Goal: Book appointment/travel/reservation

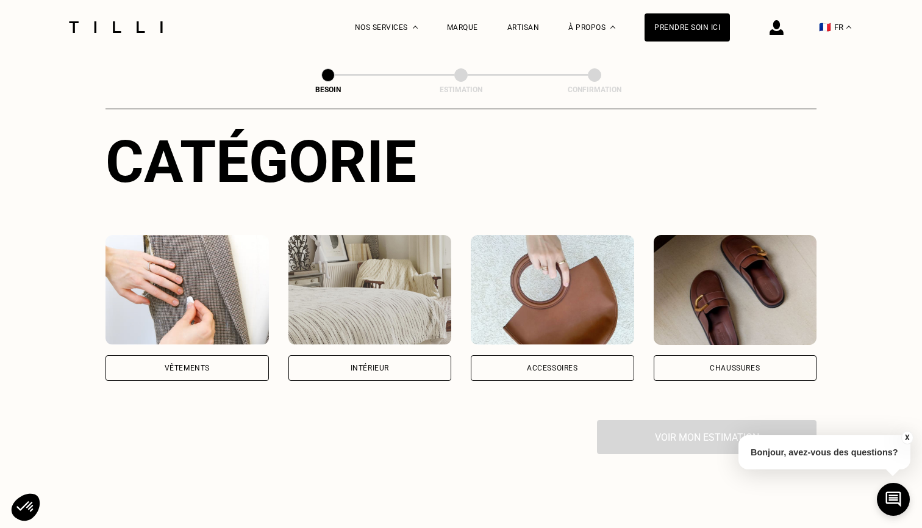
scroll to position [153, 1]
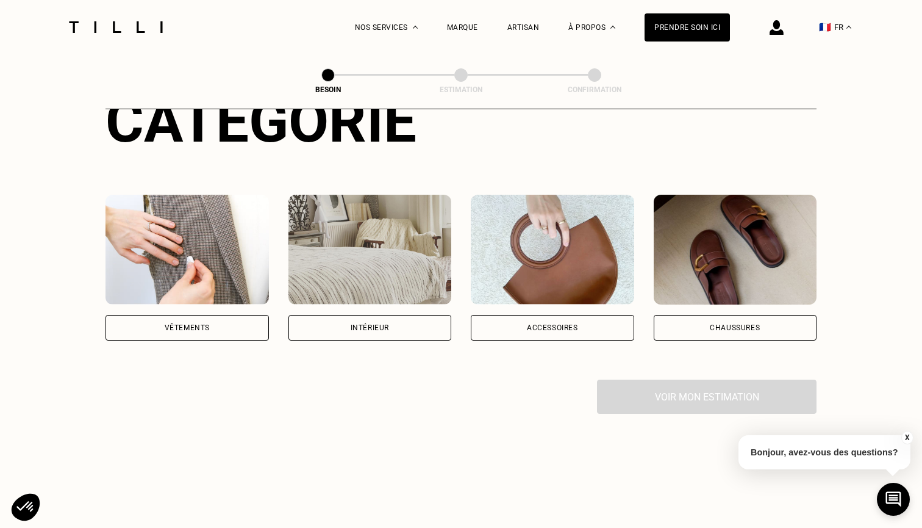
click at [195, 260] on img at bounding box center [187, 250] width 163 height 110
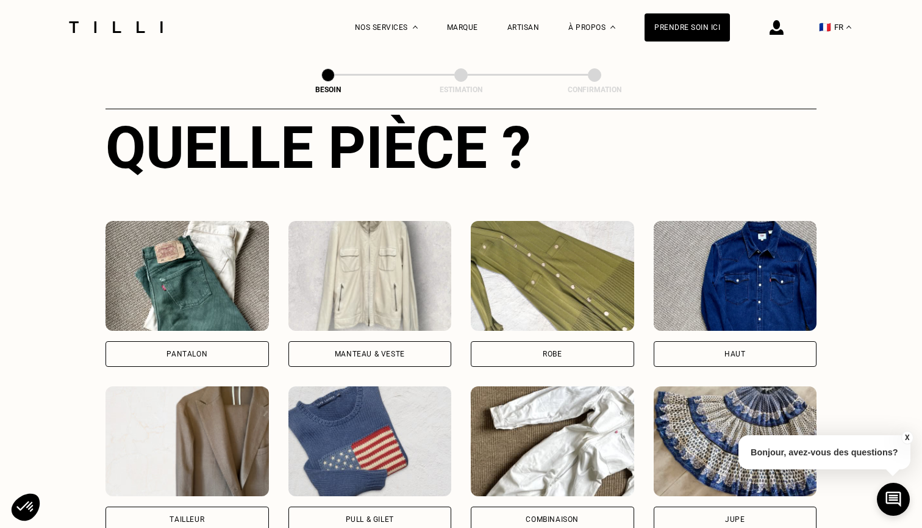
scroll to position [489, 0]
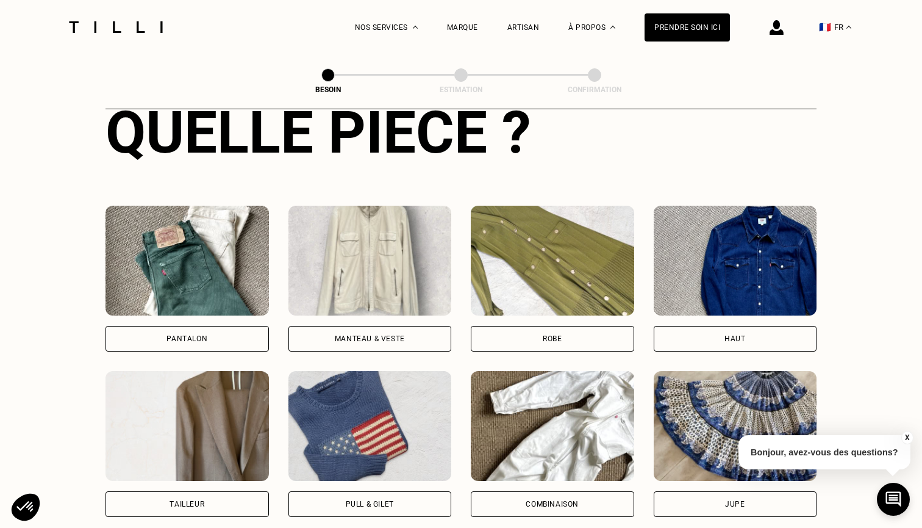
click at [195, 260] on img at bounding box center [187, 261] width 163 height 110
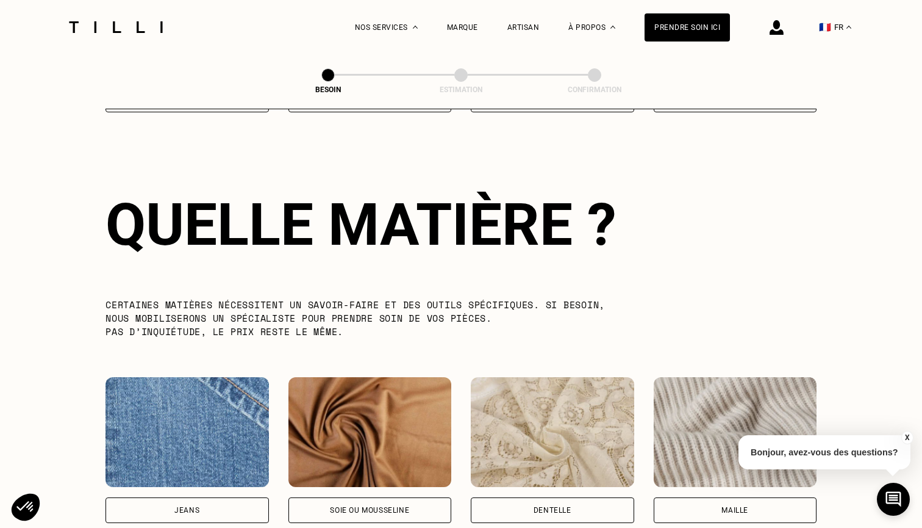
scroll to position [1225, 1]
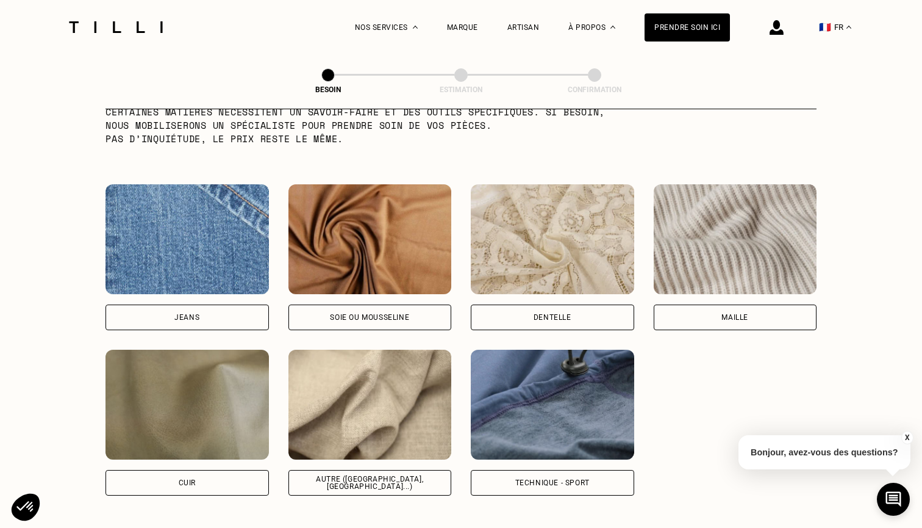
click at [183, 184] on img at bounding box center [187, 239] width 163 height 110
select select "FR"
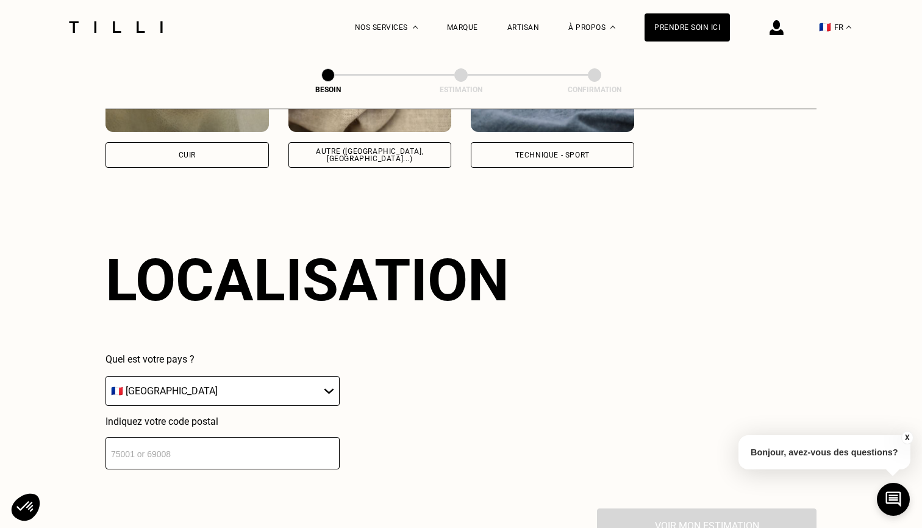
scroll to position [1635, 0]
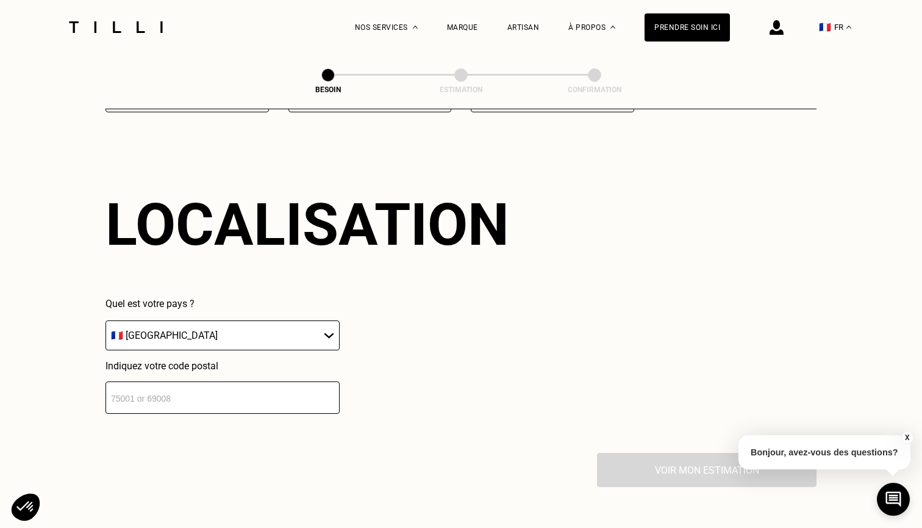
click at [268, 393] on input "number" at bounding box center [223, 397] width 234 height 32
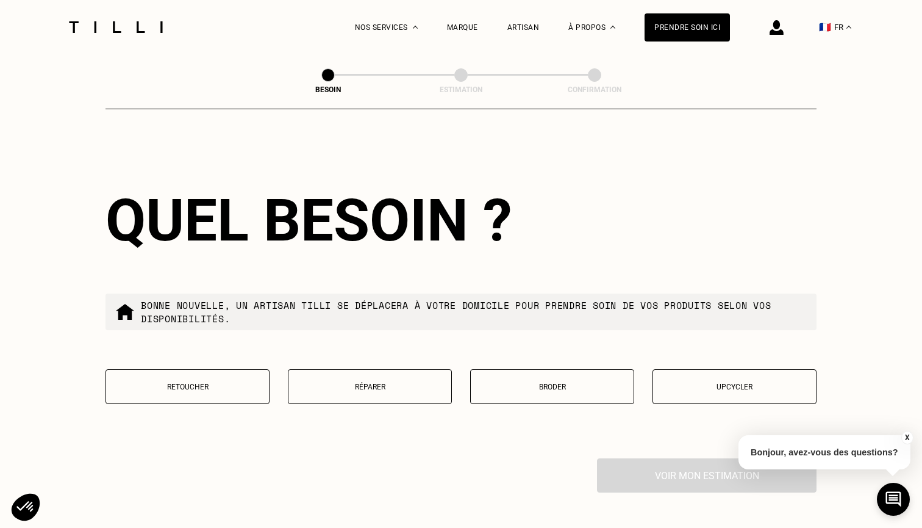
scroll to position [2019, 0]
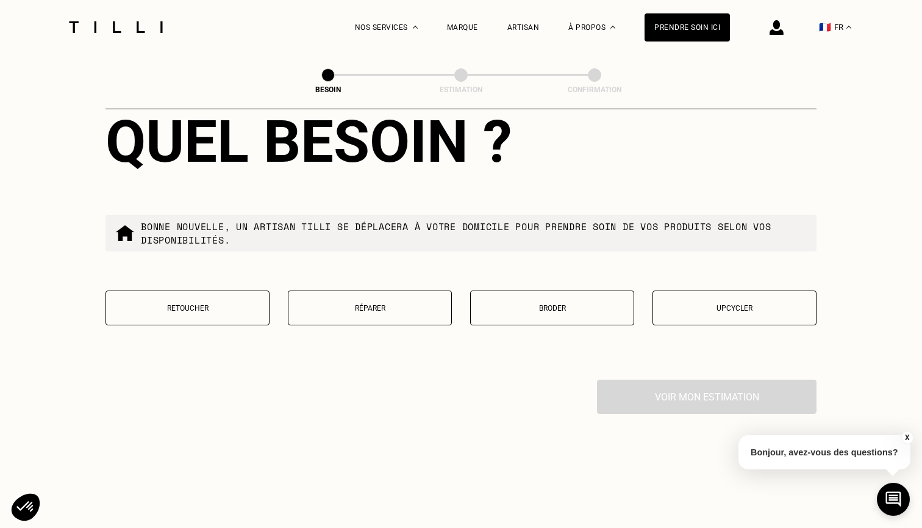
type input "75008"
click at [203, 304] on p "Retoucher" at bounding box center [187, 308] width 151 height 9
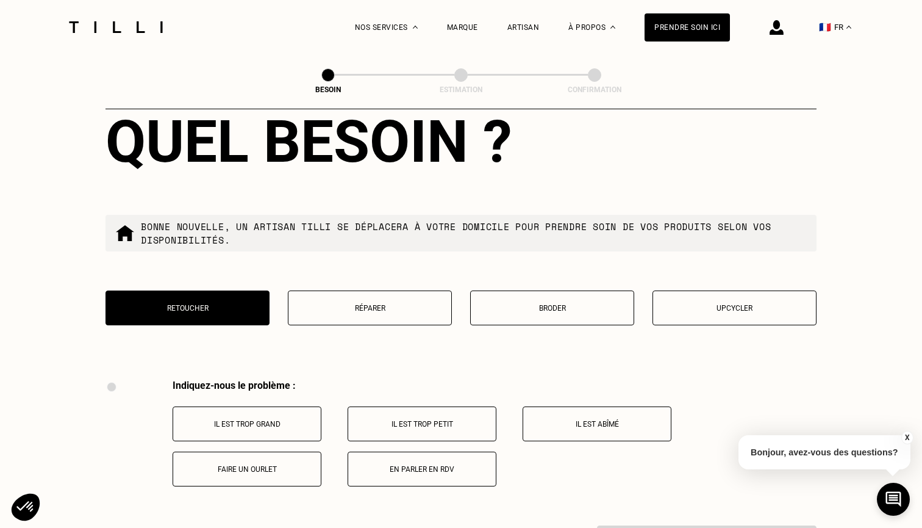
scroll to position [2251, 0]
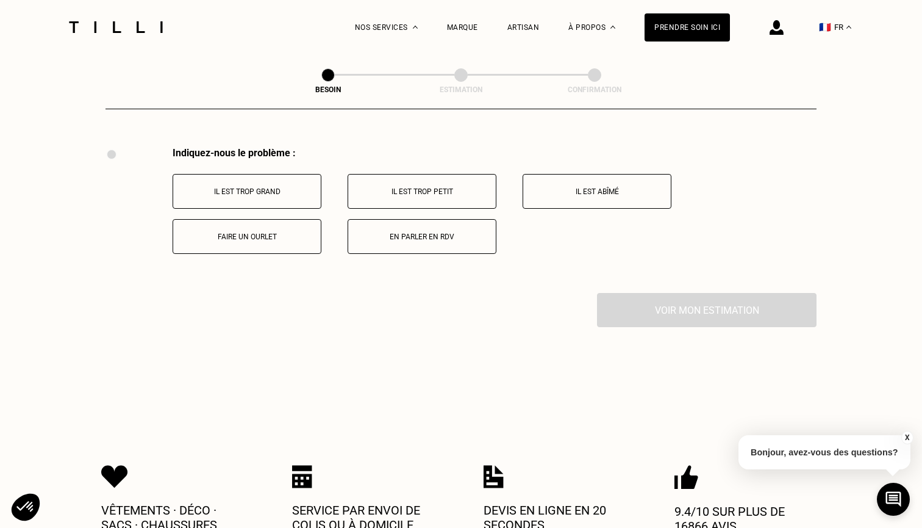
click at [248, 232] on p "Faire un ourlet" at bounding box center [246, 236] width 135 height 9
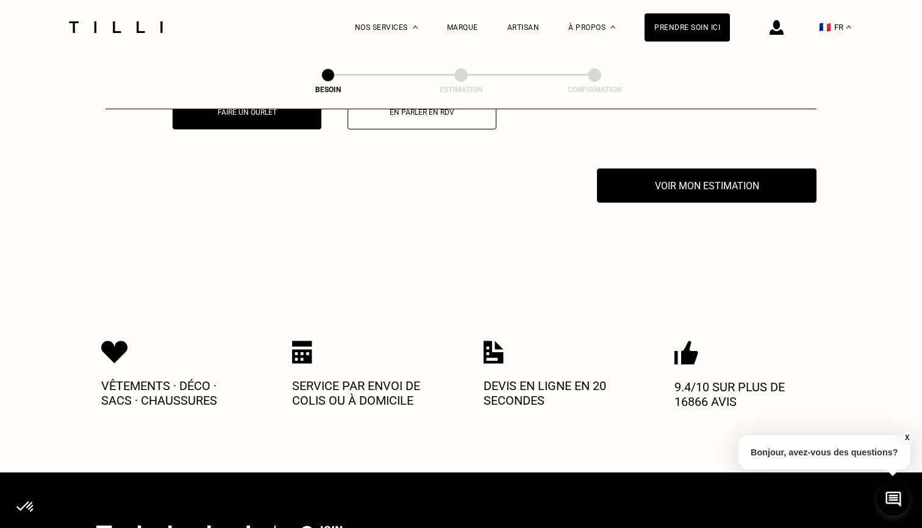
scroll to position [2397, 0]
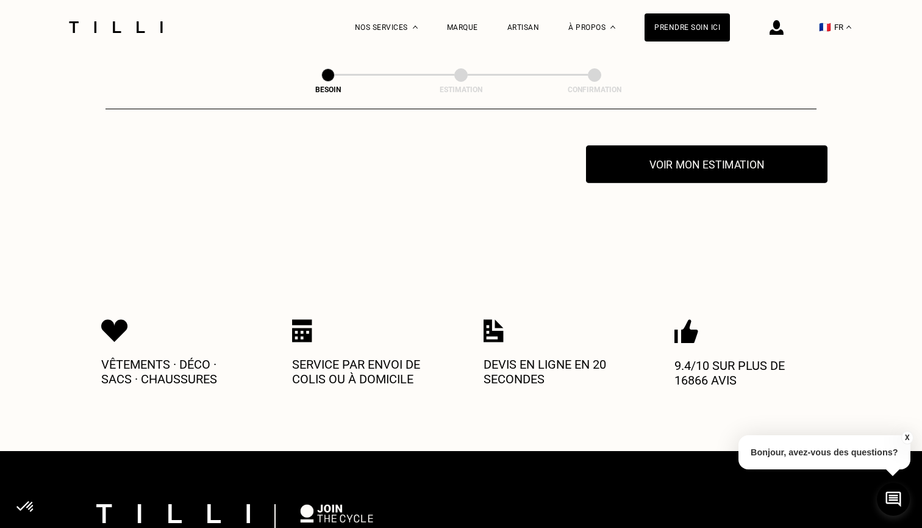
click at [718, 151] on button "Voir mon estimation" at bounding box center [707, 164] width 242 height 38
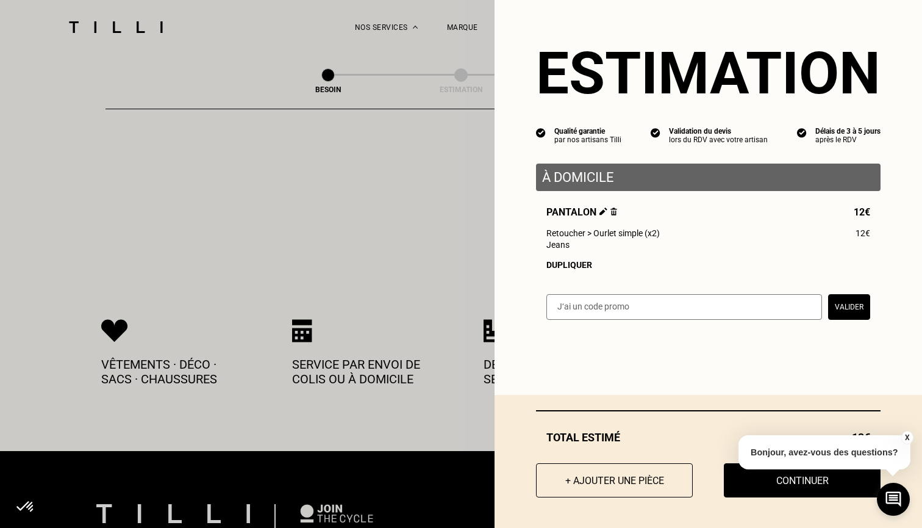
click at [908, 434] on button "X" at bounding box center [907, 437] width 12 height 13
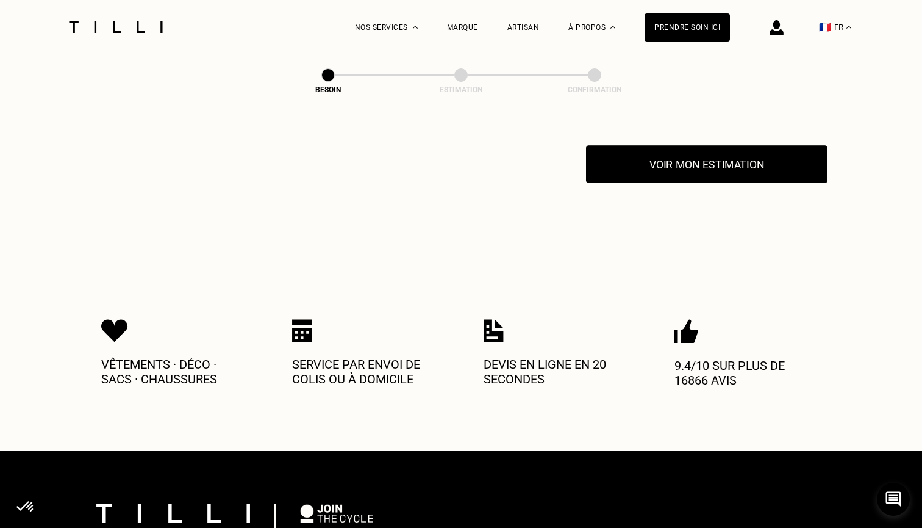
click at [709, 151] on button "Voir mon estimation" at bounding box center [707, 164] width 242 height 38
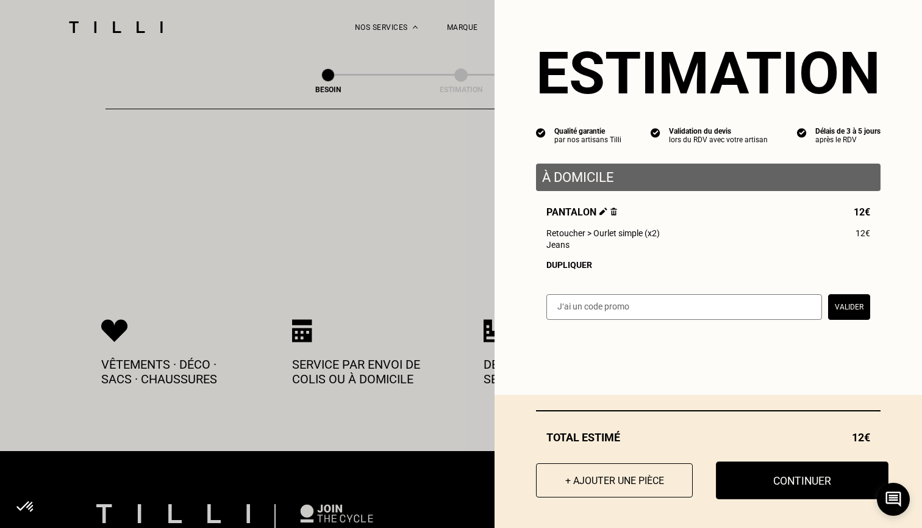
click at [789, 485] on button "Continuer" at bounding box center [802, 480] width 173 height 38
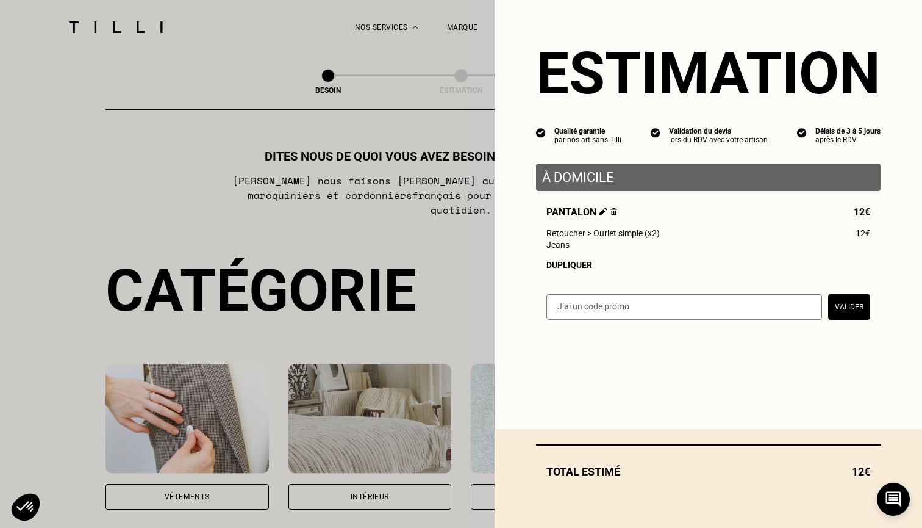
select select "FR"
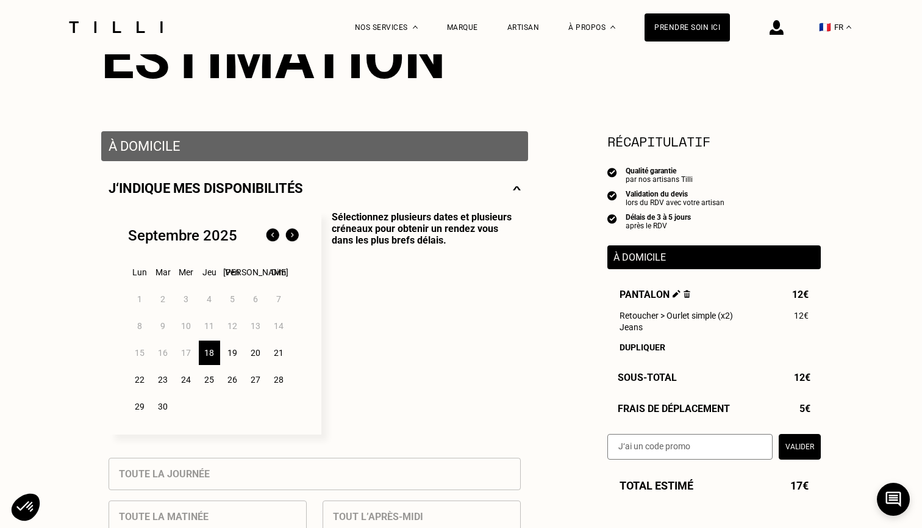
scroll to position [164, 0]
click at [137, 378] on div "22" at bounding box center [139, 379] width 21 height 24
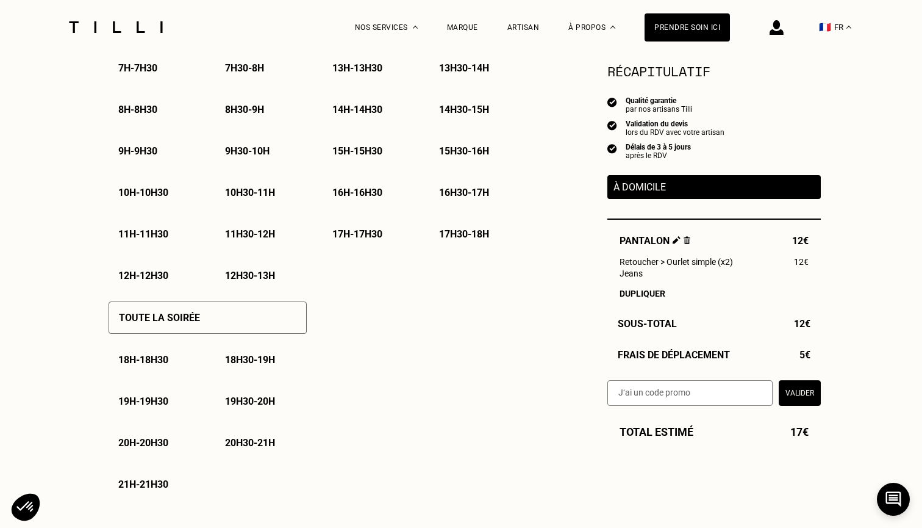
scroll to position [661, 0]
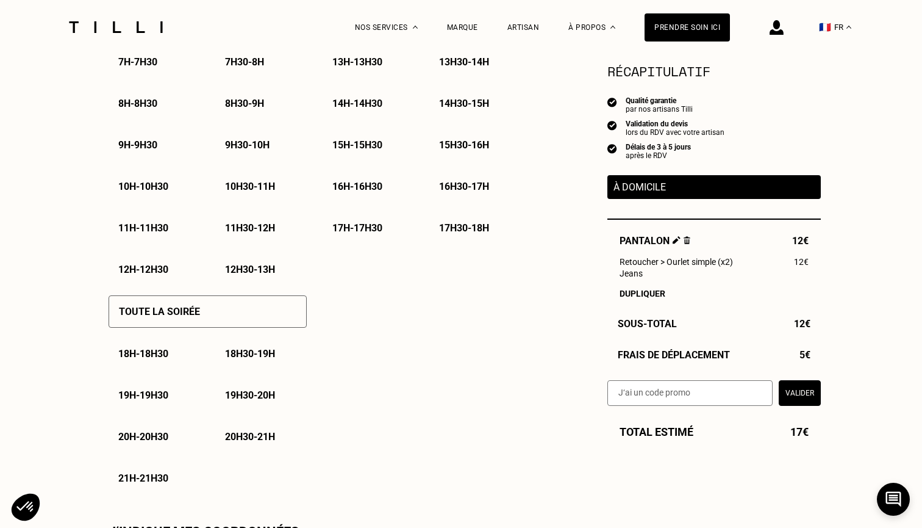
click at [137, 354] on p "18h - 18h30" at bounding box center [143, 354] width 50 height 12
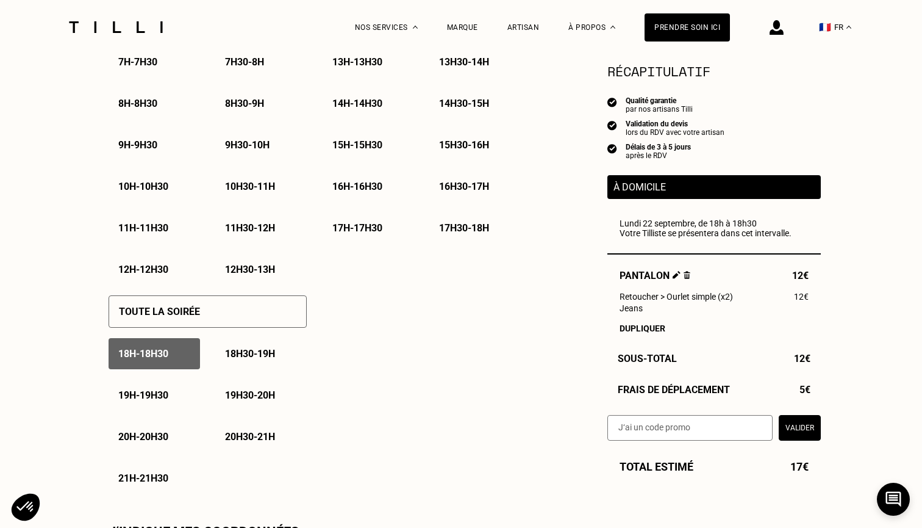
click at [255, 356] on p "18h30 - 19h" at bounding box center [250, 354] width 50 height 12
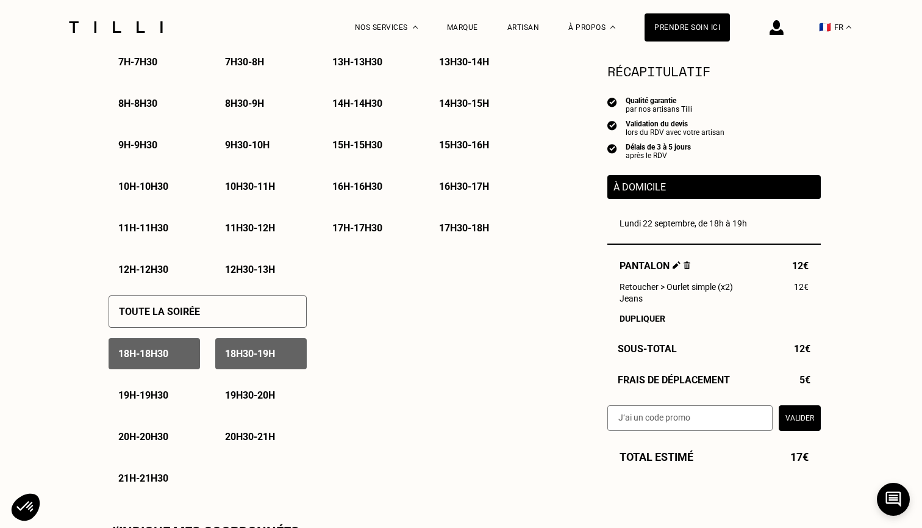
click at [146, 394] on p "19h - 19h30" at bounding box center [143, 395] width 50 height 12
click at [252, 393] on p "19h30 - 20h" at bounding box center [250, 395] width 50 height 12
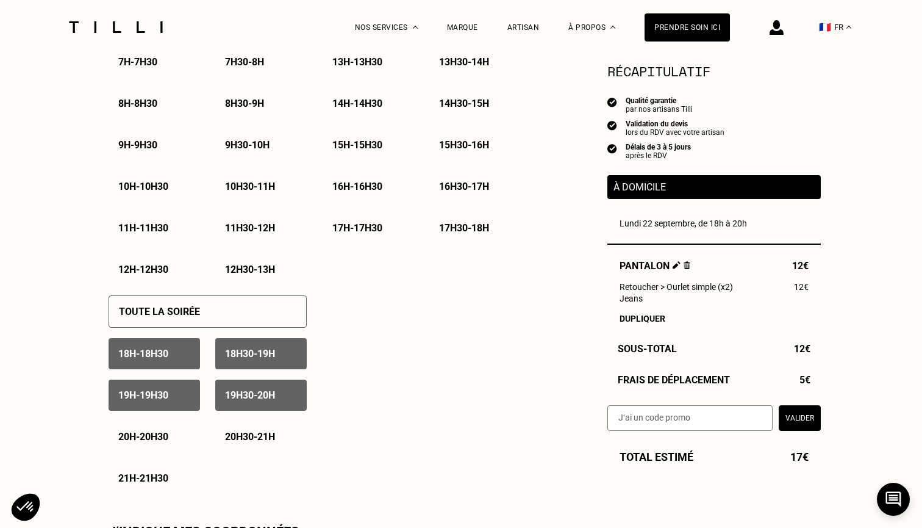
click at [158, 332] on div "Toute la soirée 18h - 18h30 18h30 - 19h 19h - 19h30 19h30 - 20h 20h - 20h30 20h…" at bounding box center [208, 389] width 198 height 209
click at [152, 346] on div "18h - 18h30" at bounding box center [154, 353] width 91 height 31
click at [262, 357] on p "18h30 - 19h" at bounding box center [250, 354] width 50 height 12
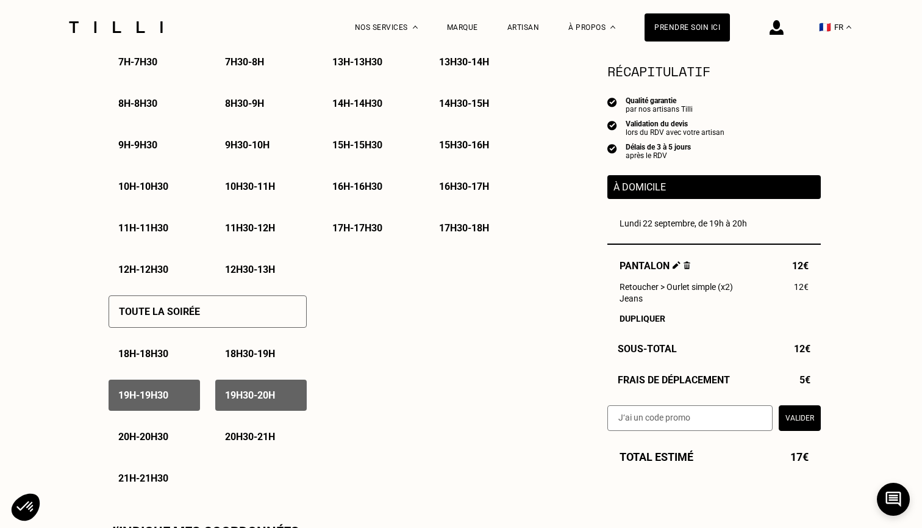
click at [151, 426] on div "20h - 20h30" at bounding box center [154, 436] width 91 height 31
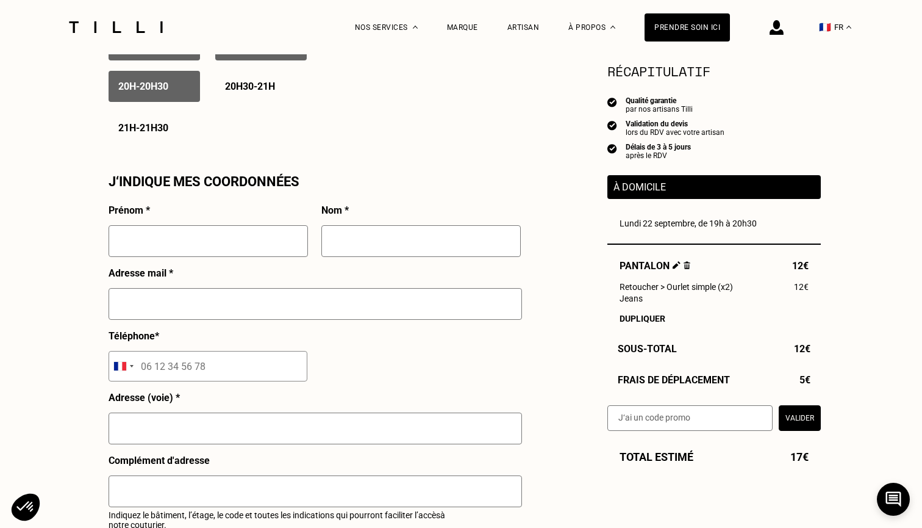
scroll to position [1017, 0]
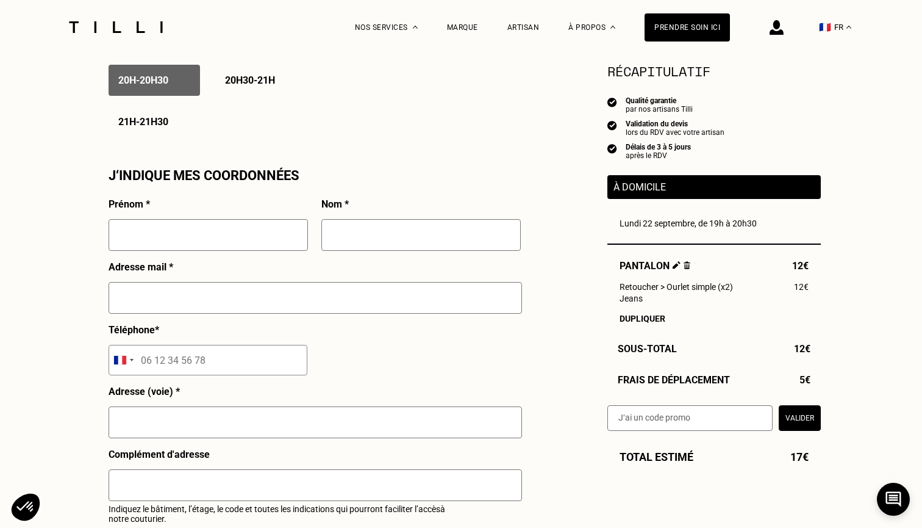
click at [172, 239] on input "text" at bounding box center [208, 235] width 199 height 32
type input "[PERSON_NAME]"
type input "Loury"
type input "[EMAIL_ADDRESS][DOMAIN_NAME]"
click at [121, 361] on div "Selected country" at bounding box center [120, 360] width 12 height 9
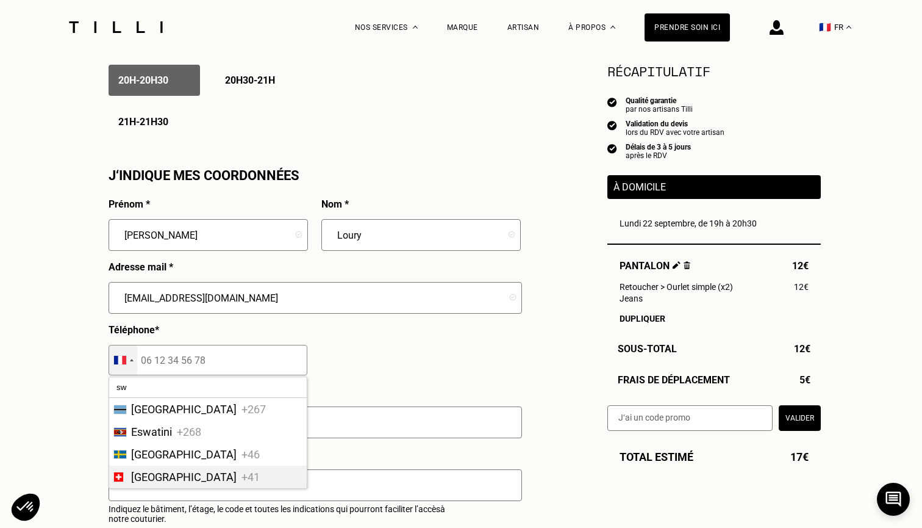
type input "sw"
click at [165, 475] on span "[GEOGRAPHIC_DATA]" at bounding box center [184, 476] width 106 height 13
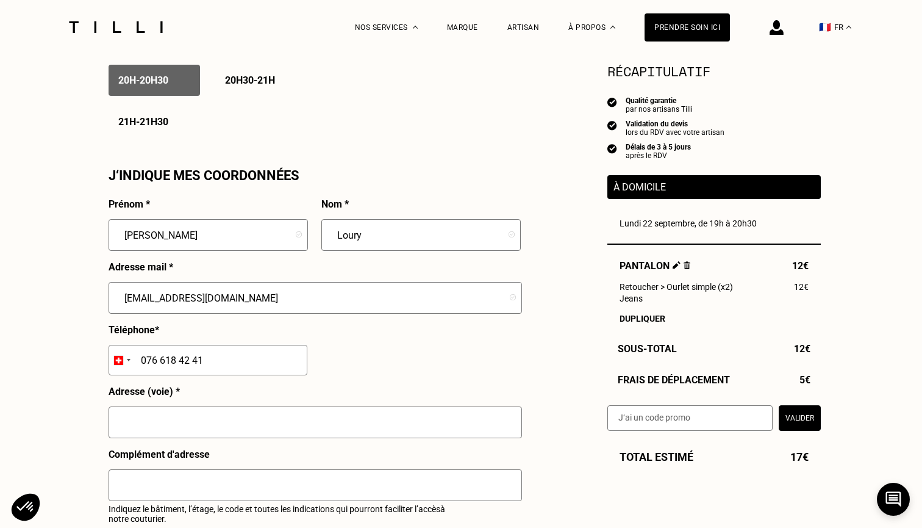
type input "076 618 42 41"
click at [190, 422] on input "text" at bounding box center [316, 422] width 414 height 32
paste input "[STREET_ADDRESS][PERSON_NAME]"
type input "[STREET_ADDRESS][PERSON_NAME]"
click at [198, 481] on input "text" at bounding box center [316, 485] width 414 height 32
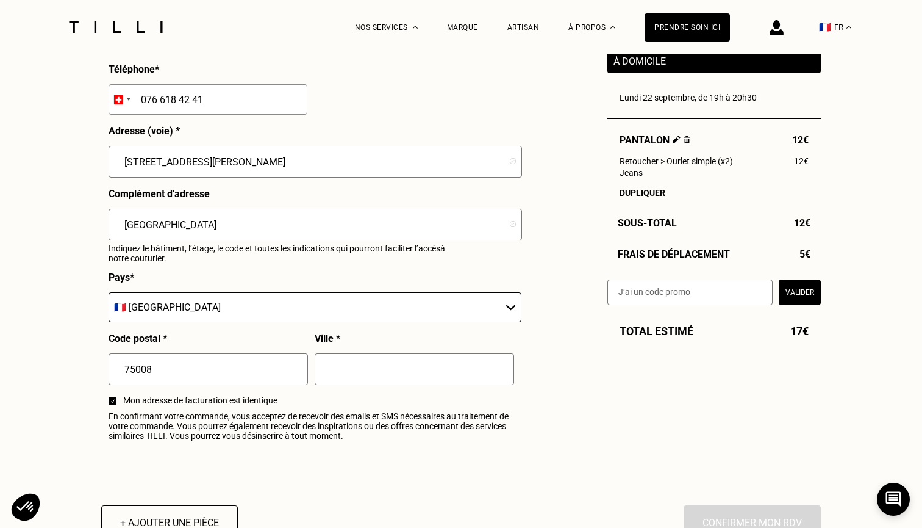
scroll to position [1280, 0]
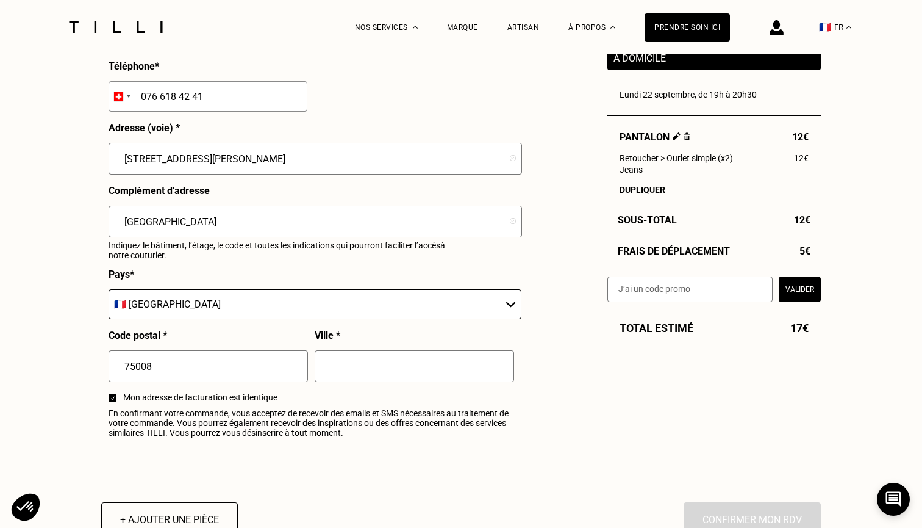
type input "[GEOGRAPHIC_DATA]"
click at [356, 378] on input "text" at bounding box center [414, 366] width 199 height 32
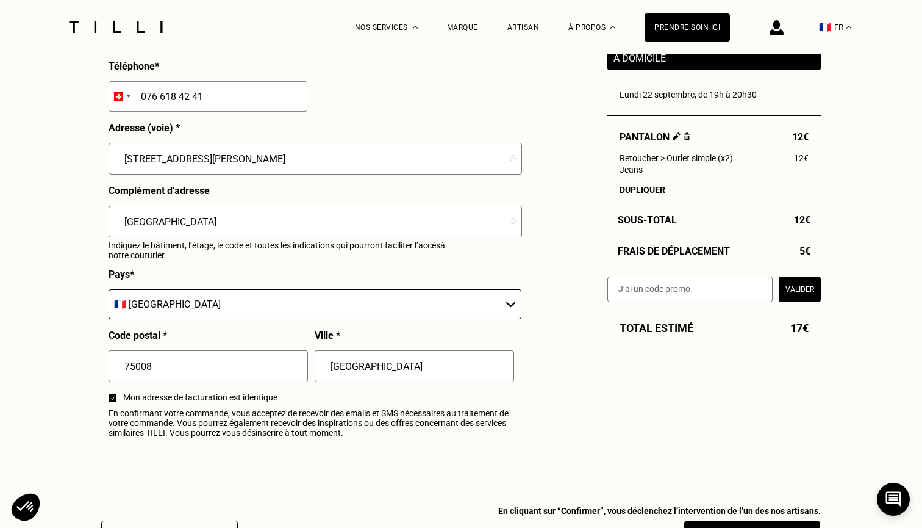
type input "[GEOGRAPHIC_DATA]"
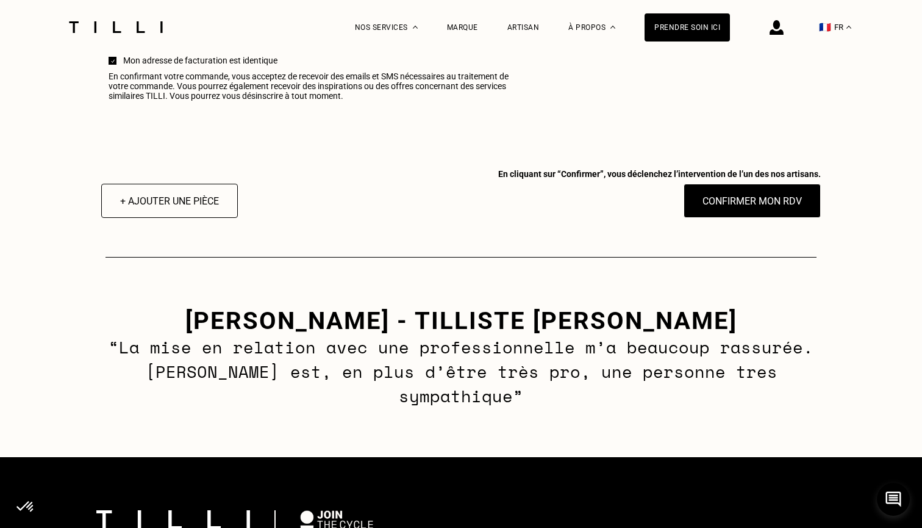
scroll to position [1615, 0]
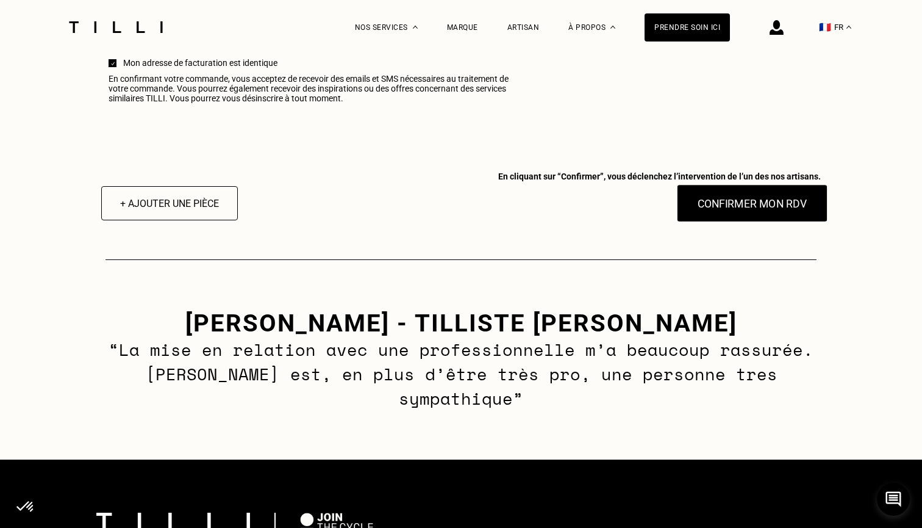
click at [753, 207] on button "Confirmer mon RDV" at bounding box center [752, 203] width 151 height 38
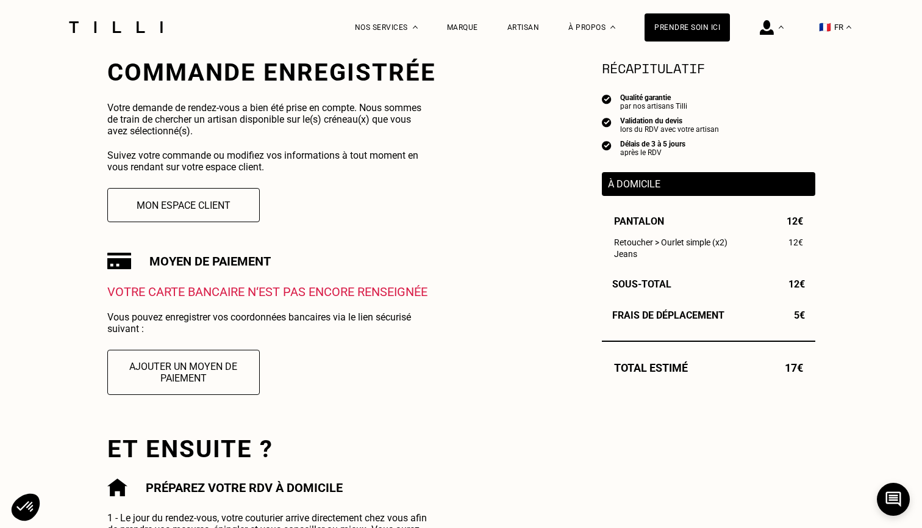
scroll to position [251, 0]
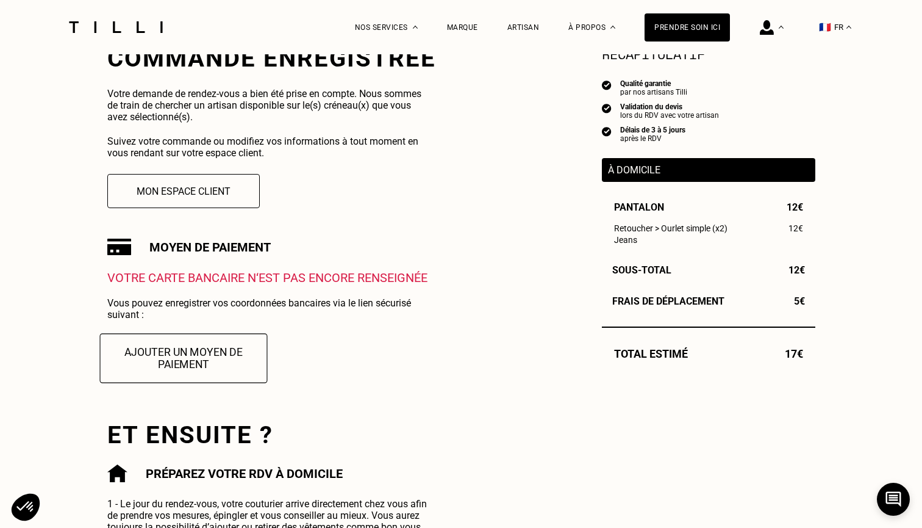
click at [175, 355] on button "Ajouter un moyen de paiement" at bounding box center [183, 357] width 168 height 49
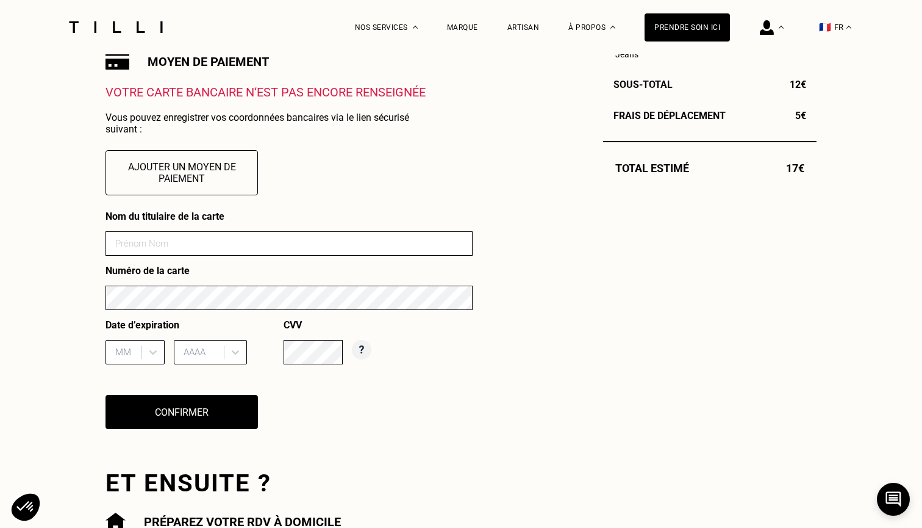
scroll to position [486, 0]
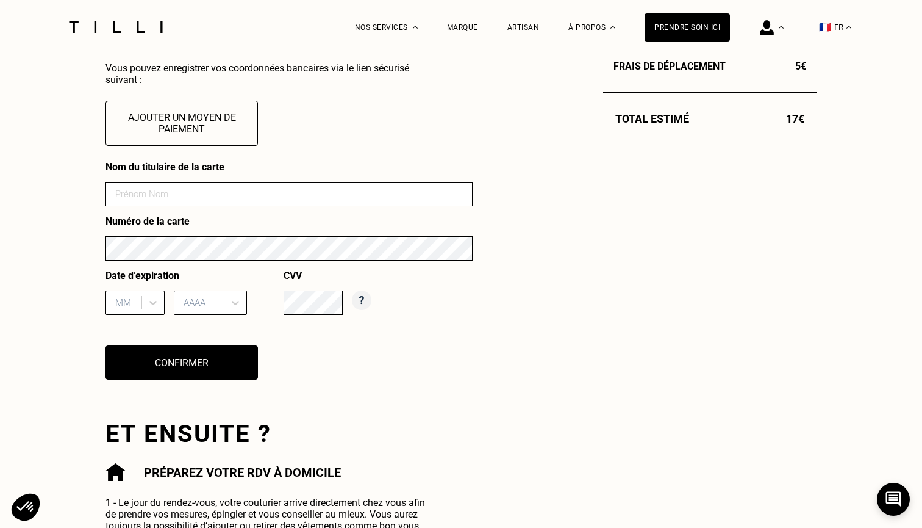
click at [157, 193] on input at bounding box center [289, 194] width 367 height 24
type input "[PERSON_NAME]"
type input "LOURY"
type input "03/26"
click at [233, 323] on div "Date d’expiration 03/26 No options AAAA" at bounding box center [195, 297] width 178 height 54
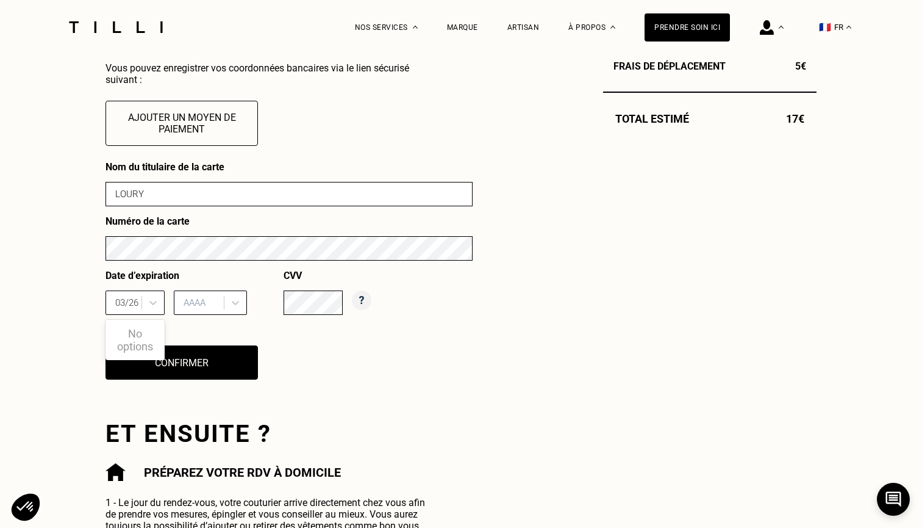
click at [102, 292] on div "Besoin Estimation Confirmation Confirmation Commande enregistrée Votre demande …" at bounding box center [461, 119] width 747 height 1102
click at [126, 300] on input "03/26" at bounding box center [128, 302] width 26 height 11
click at [157, 299] on icon at bounding box center [153, 302] width 12 height 12
click at [131, 300] on div at bounding box center [125, 302] width 20 height 13
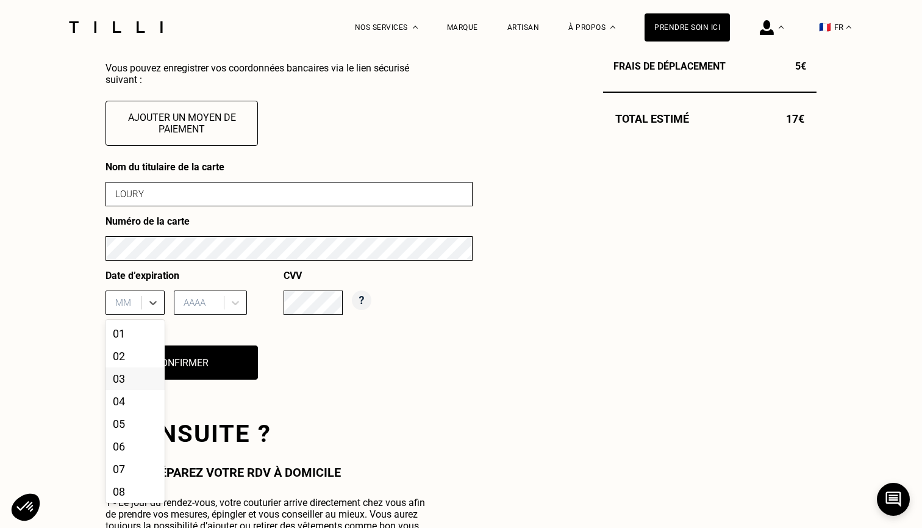
click at [138, 381] on div "03" at bounding box center [135, 378] width 59 height 23
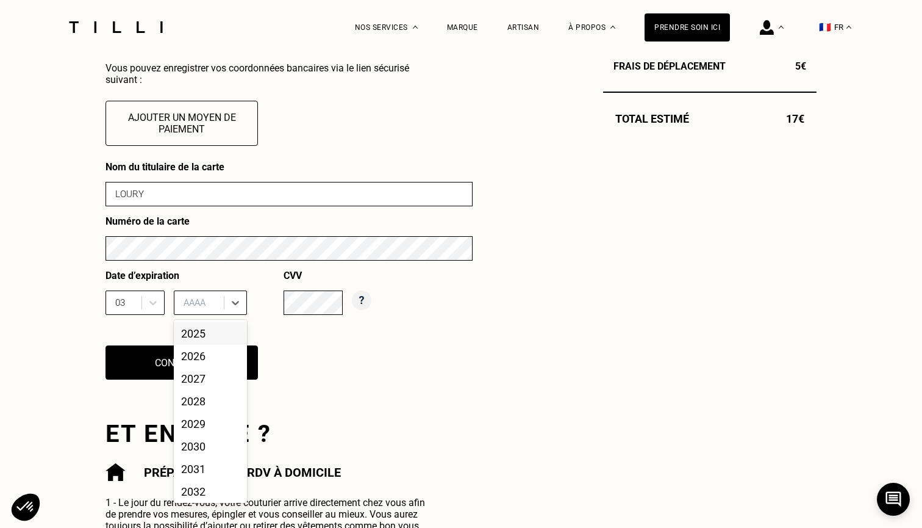
click at [196, 307] on div "AAAA" at bounding box center [201, 302] width 34 height 11
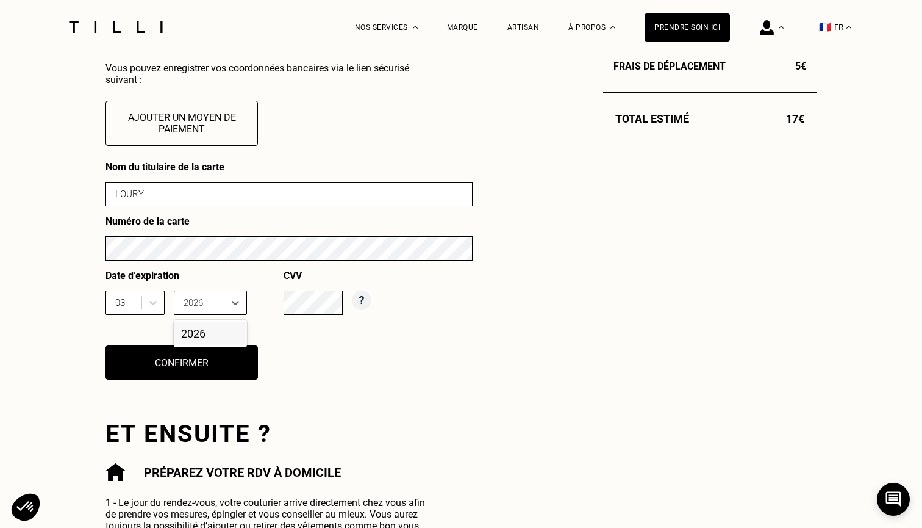
type input "2026"
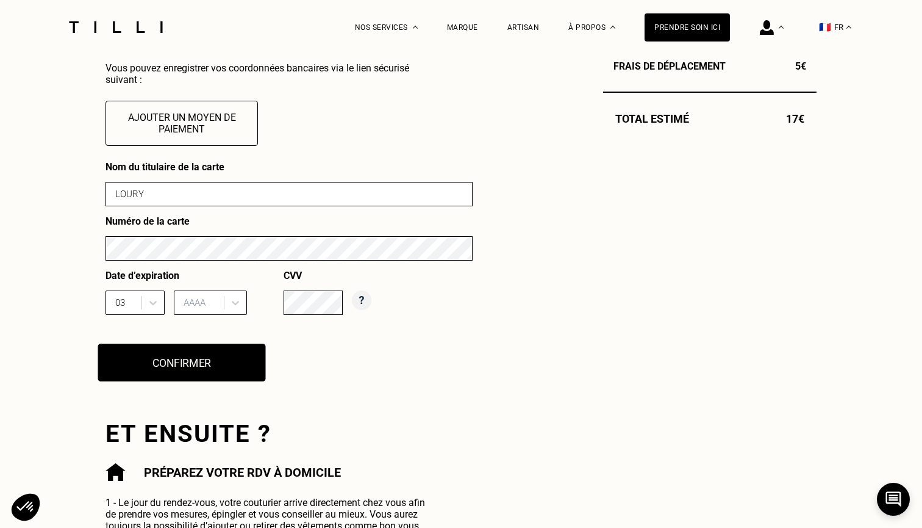
click at [178, 357] on button "Confirmer" at bounding box center [182, 362] width 168 height 38
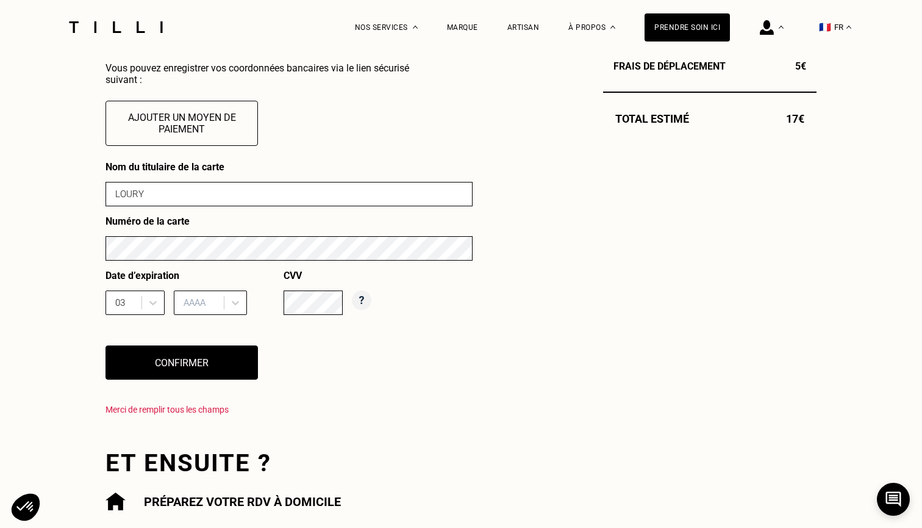
scroll to position [457, 0]
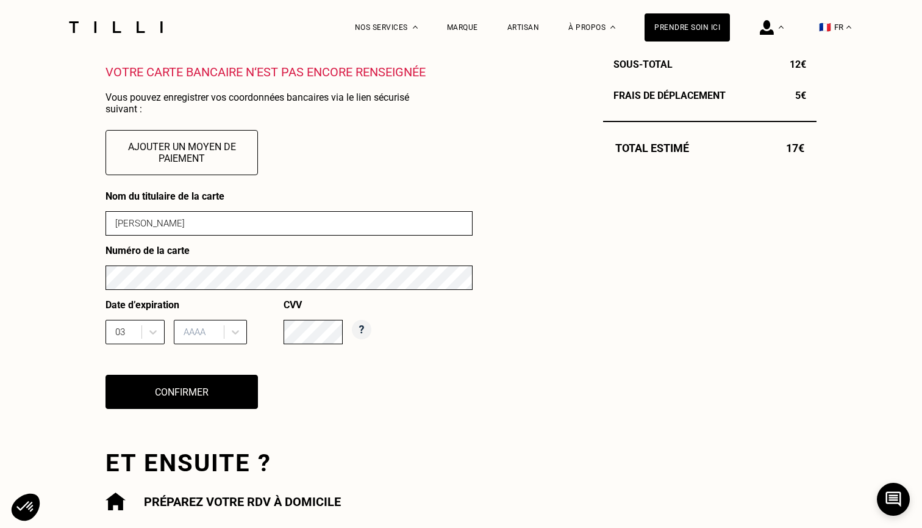
type input "[PERSON_NAME]"
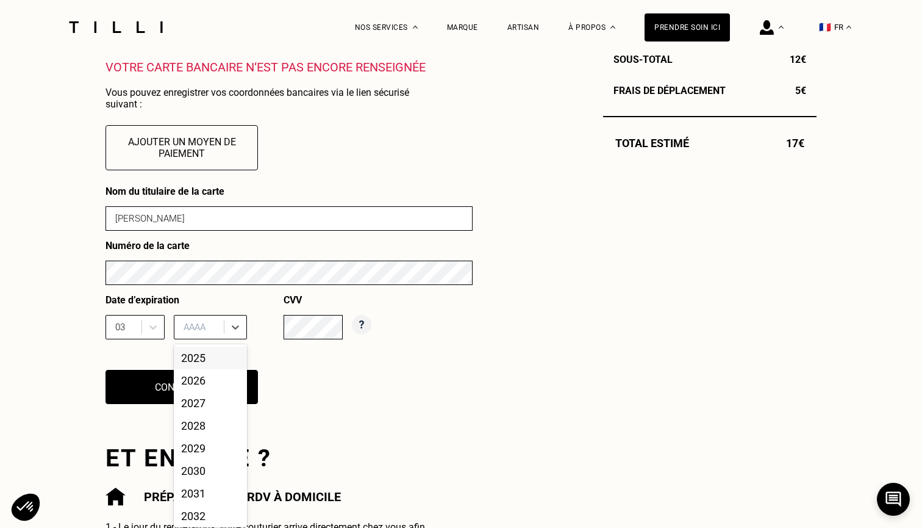
click at [209, 329] on div at bounding box center [201, 326] width 34 height 13
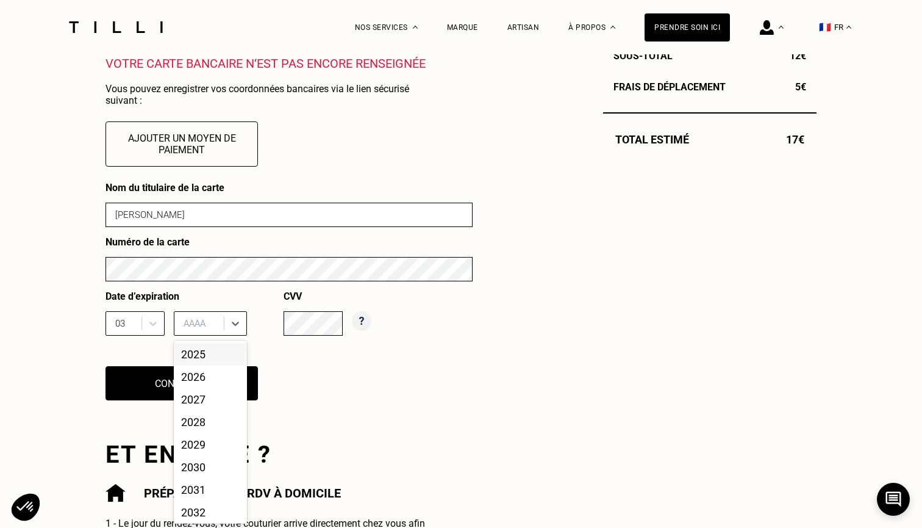
scroll to position [466, 0]
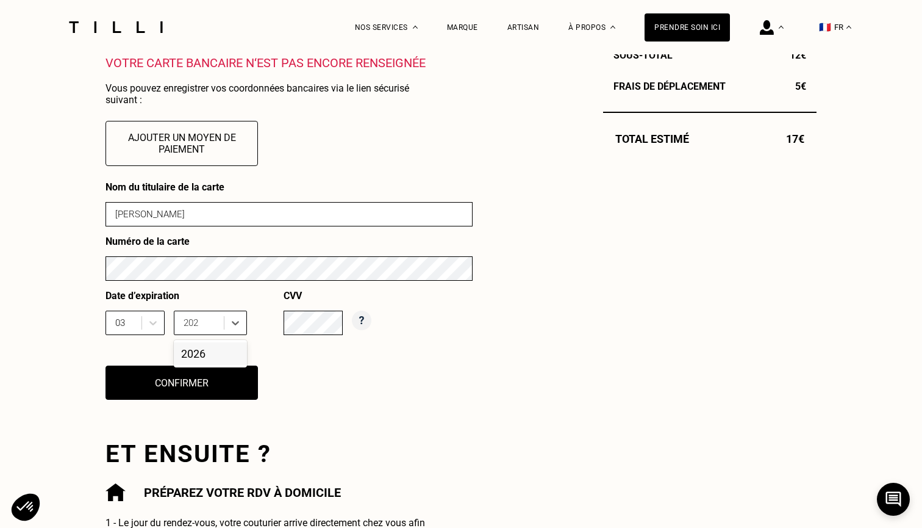
type input "2026"
click at [200, 348] on div "2026" at bounding box center [210, 353] width 73 height 23
click at [174, 383] on button "Confirmer" at bounding box center [182, 383] width 168 height 38
